Goal: Information Seeking & Learning: Understand process/instructions

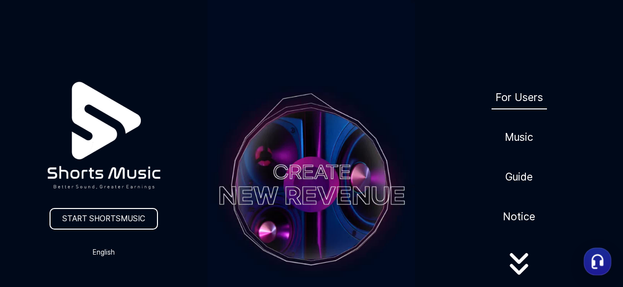
click at [509, 85] on link "For Users" at bounding box center [519, 97] width 55 height 24
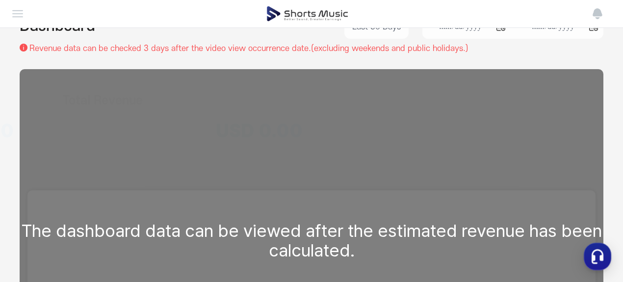
scroll to position [0, 5]
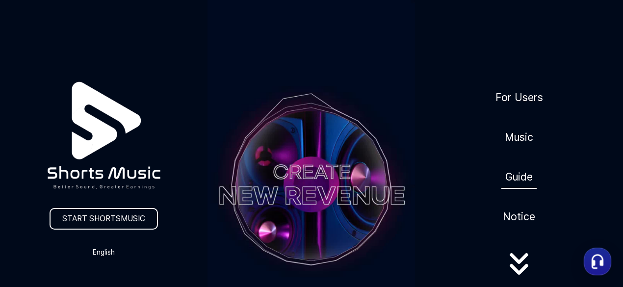
click at [510, 165] on link "Guide" at bounding box center [518, 177] width 35 height 24
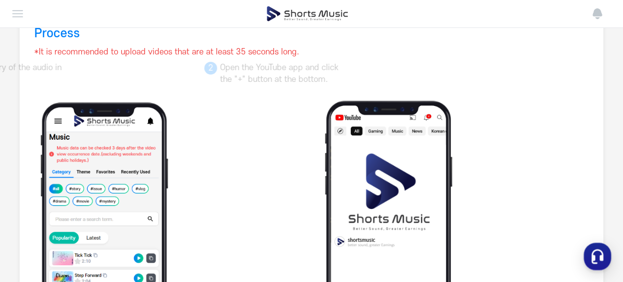
scroll to position [130, 1]
